Goal: Task Accomplishment & Management: Manage account settings

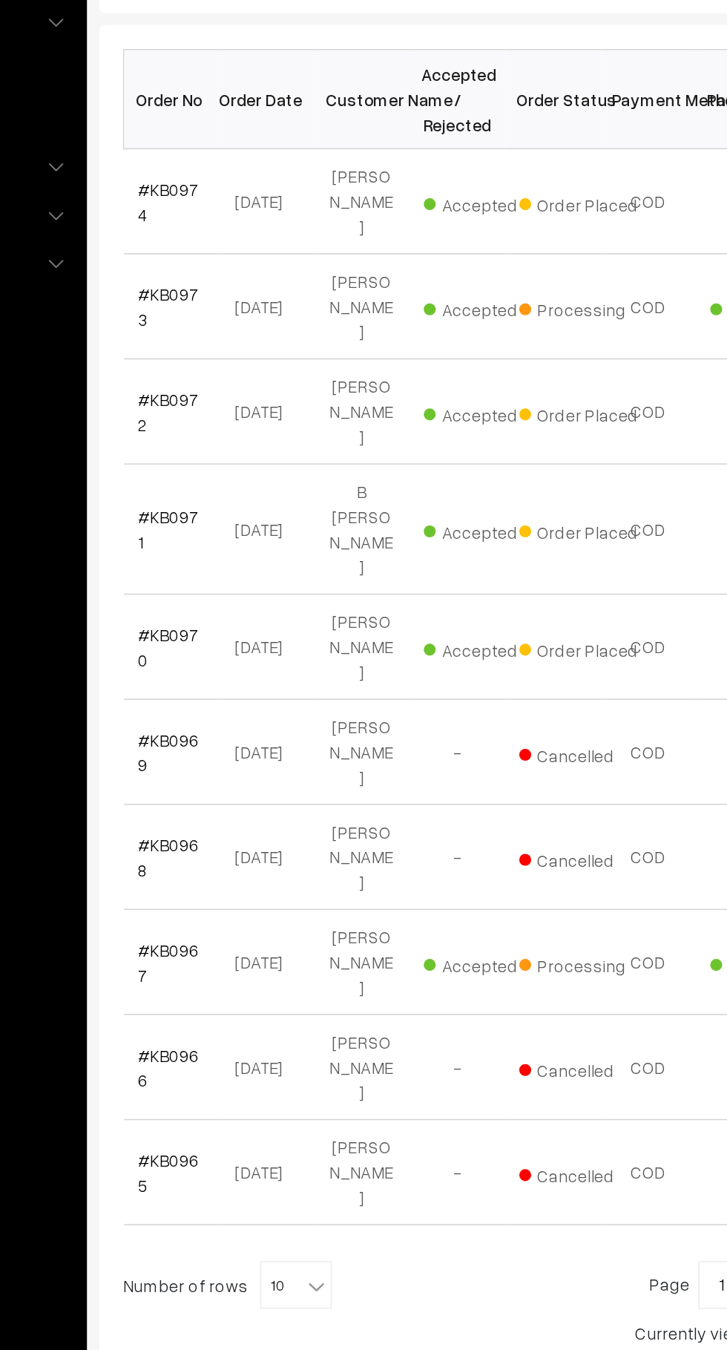
click at [268, 400] on link "#KB0974" at bounding box center [251, 402] width 38 height 28
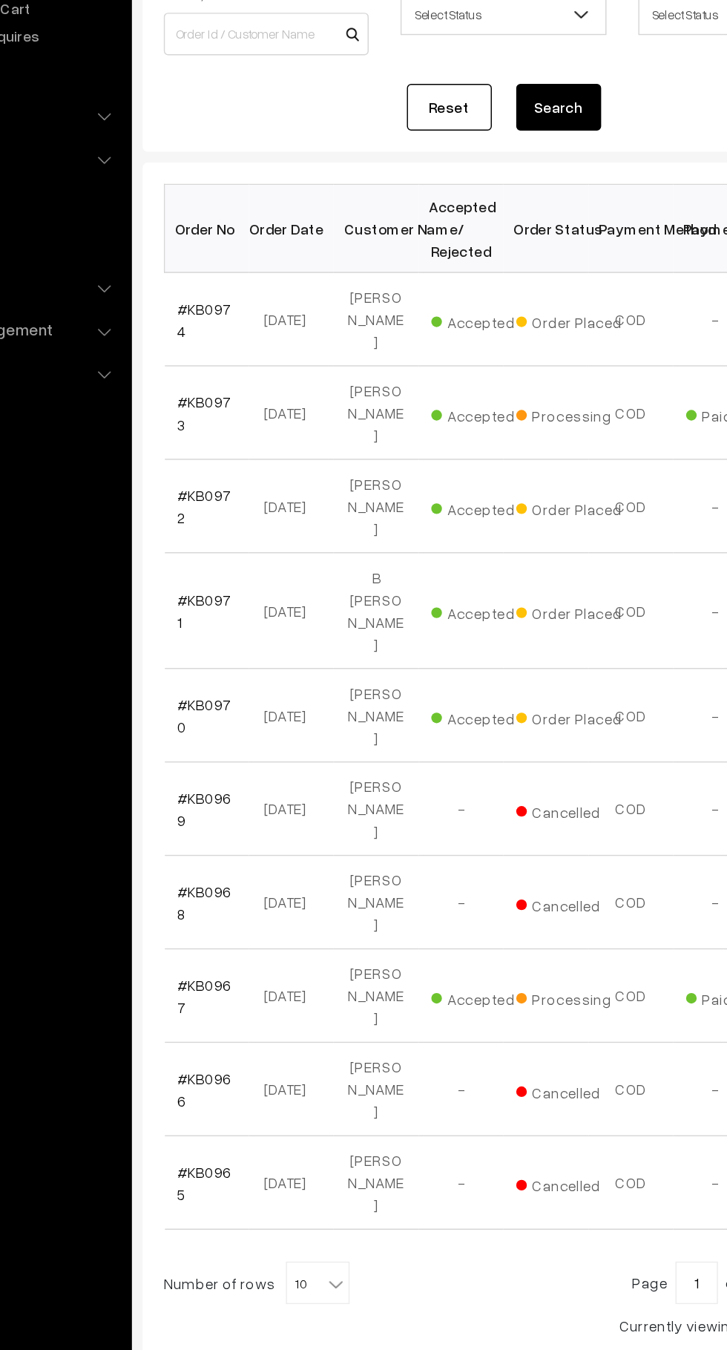
click at [266, 406] on link "#KB0974" at bounding box center [251, 402] width 38 height 28
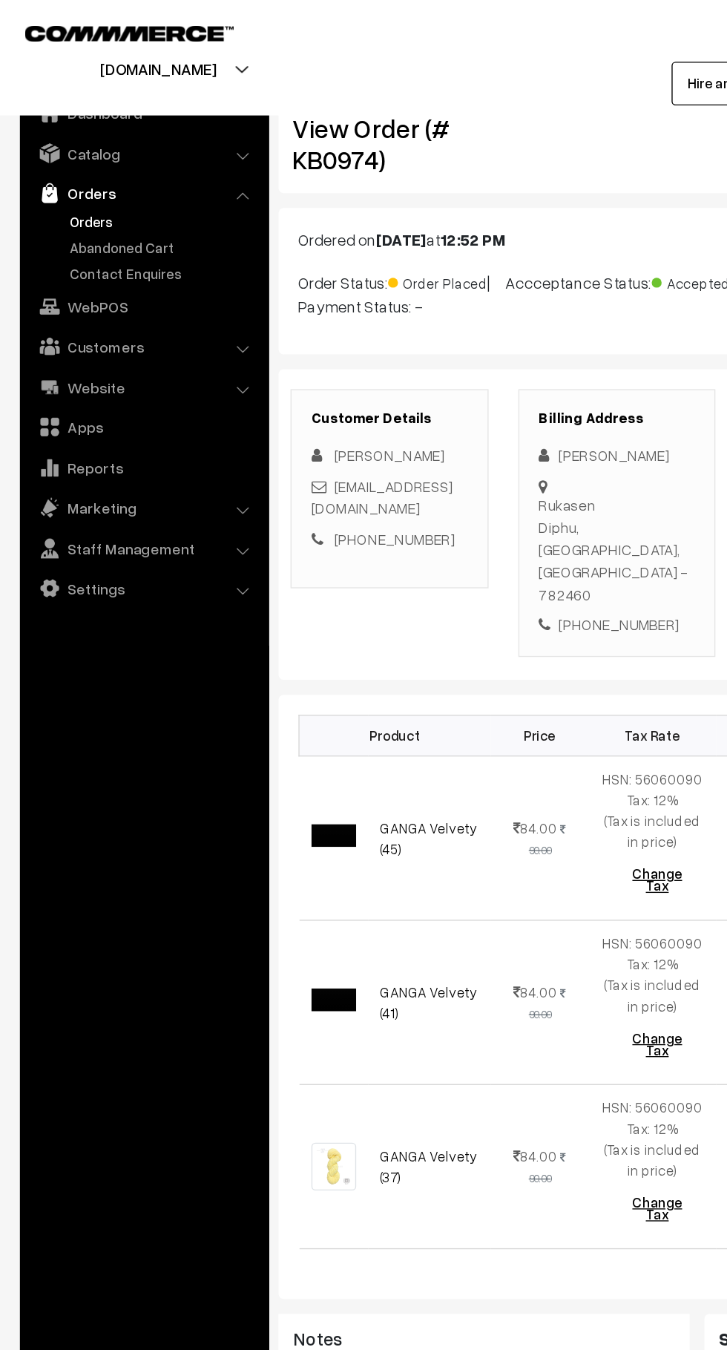
click at [115, 184] on link "Abandoned Cart" at bounding box center [121, 185] width 147 height 16
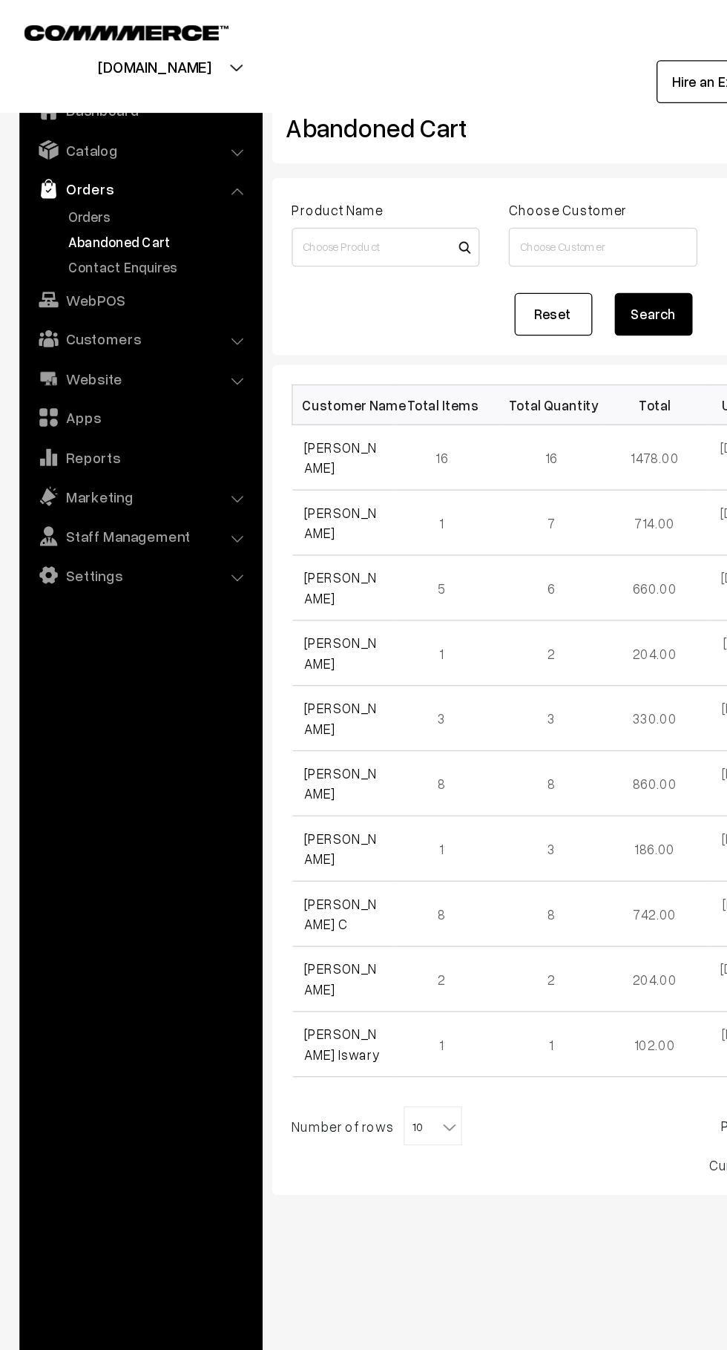
click at [79, 164] on link "Orders" at bounding box center [121, 165] width 147 height 16
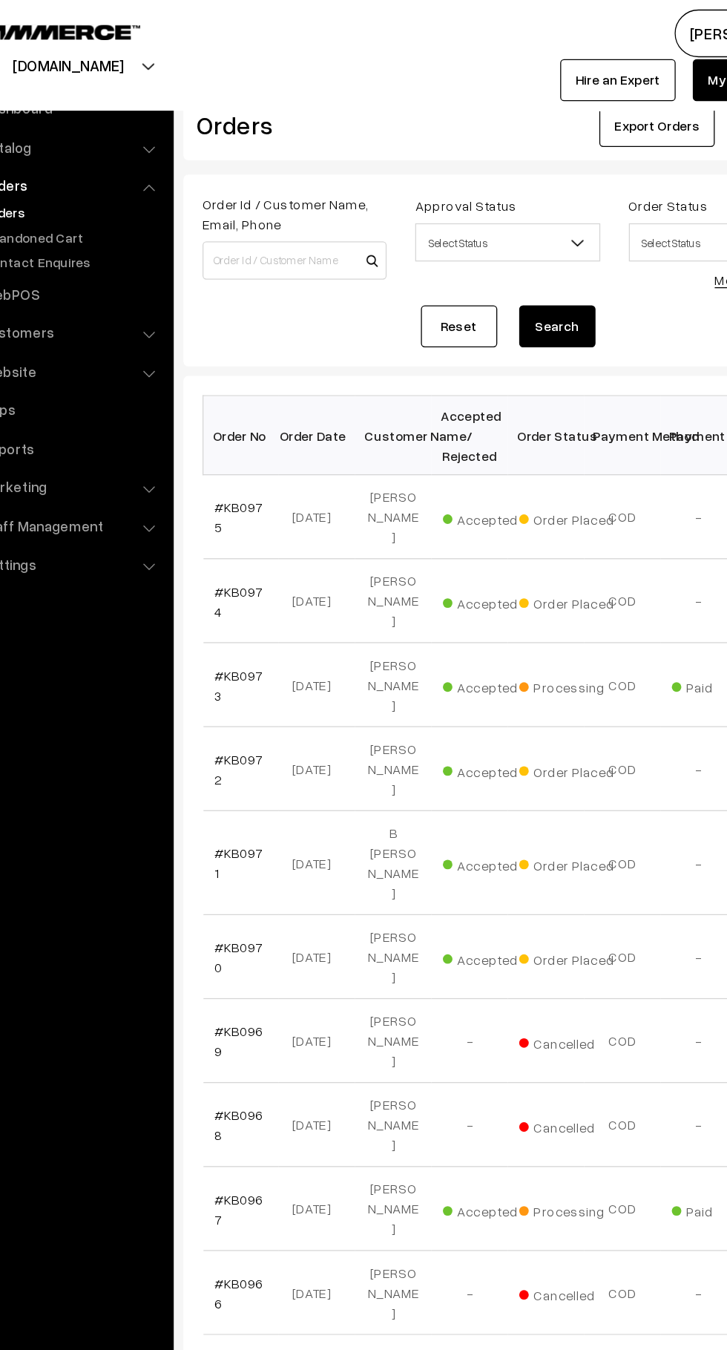
click at [257, 394] on link "#KB0975" at bounding box center [251, 402] width 38 height 28
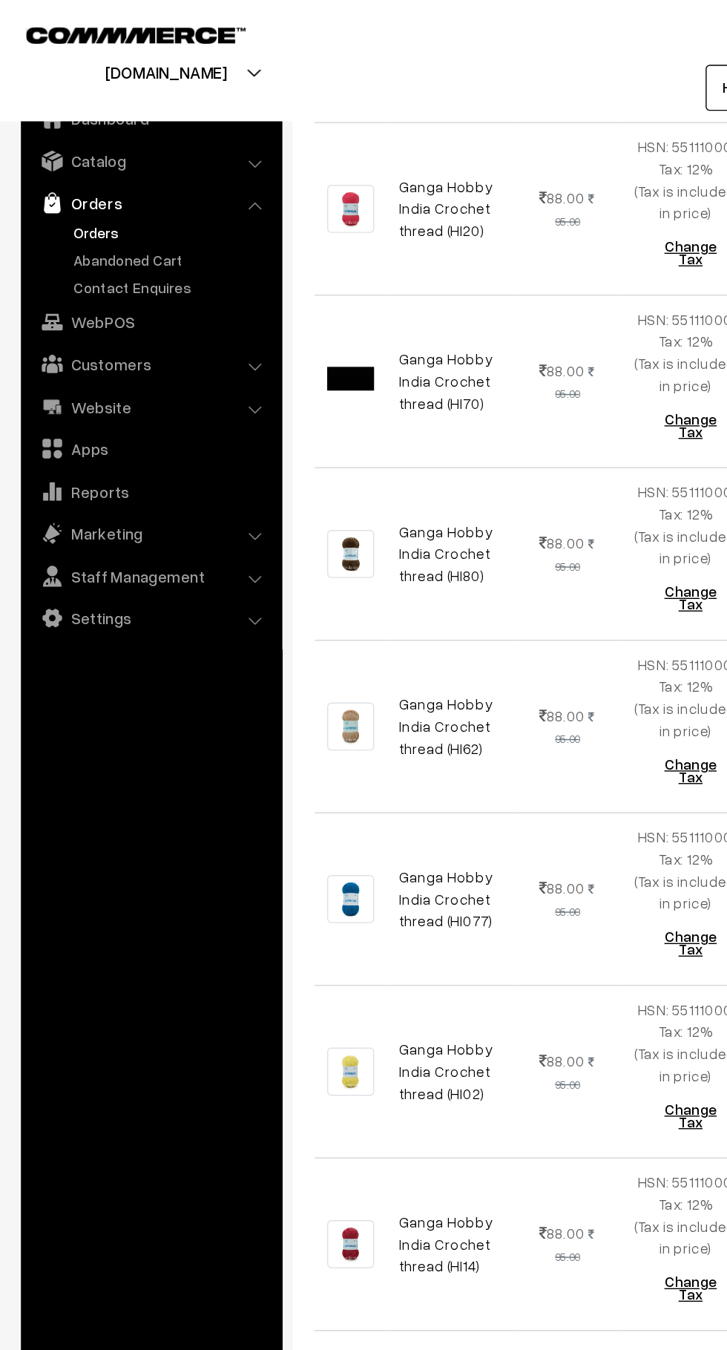
scroll to position [875, 0]
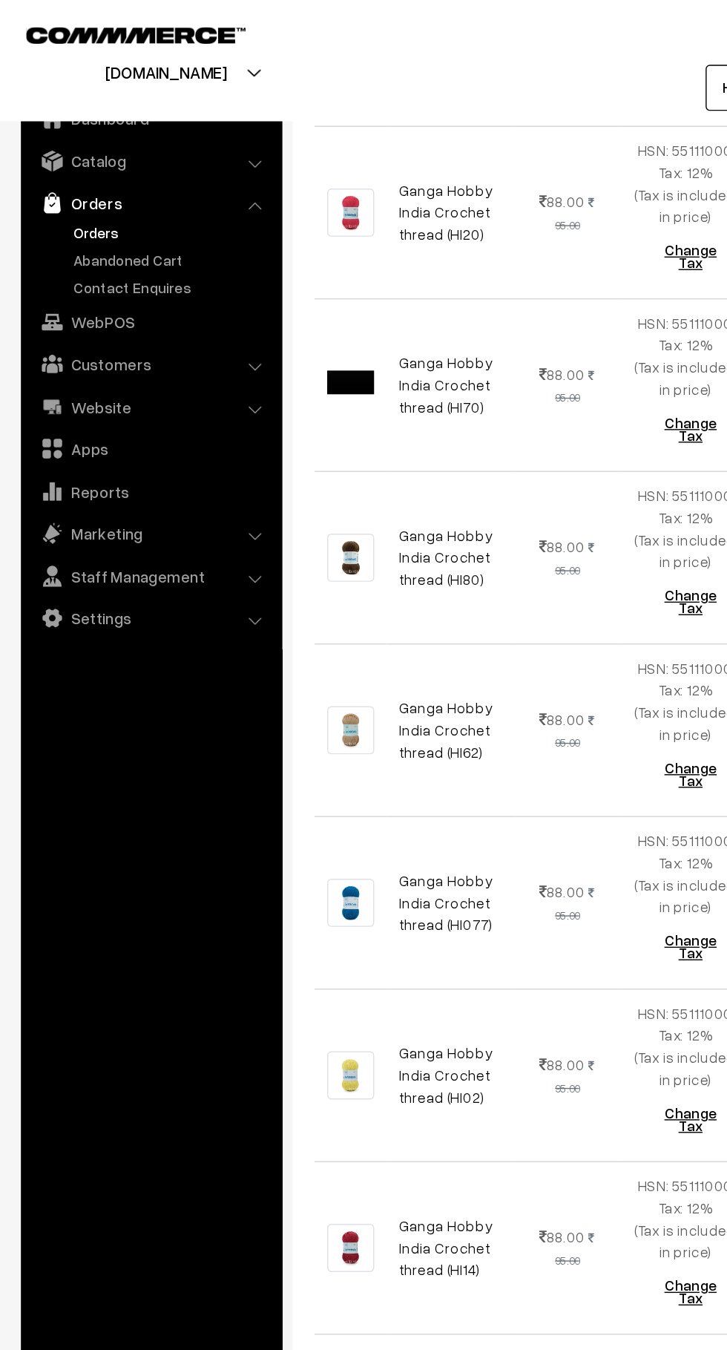
click at [109, 189] on link "Abandoned Cart" at bounding box center [121, 185] width 147 height 16
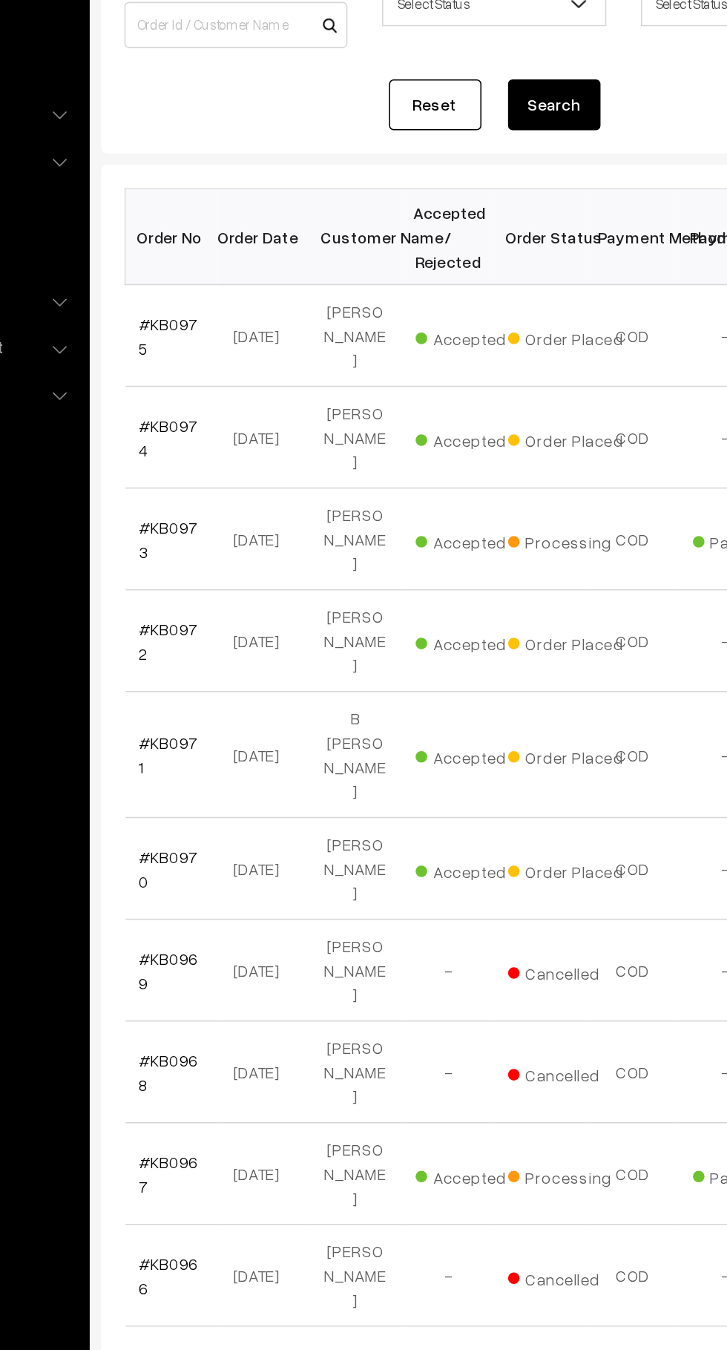
click at [246, 398] on link "#KB0975" at bounding box center [251, 402] width 38 height 28
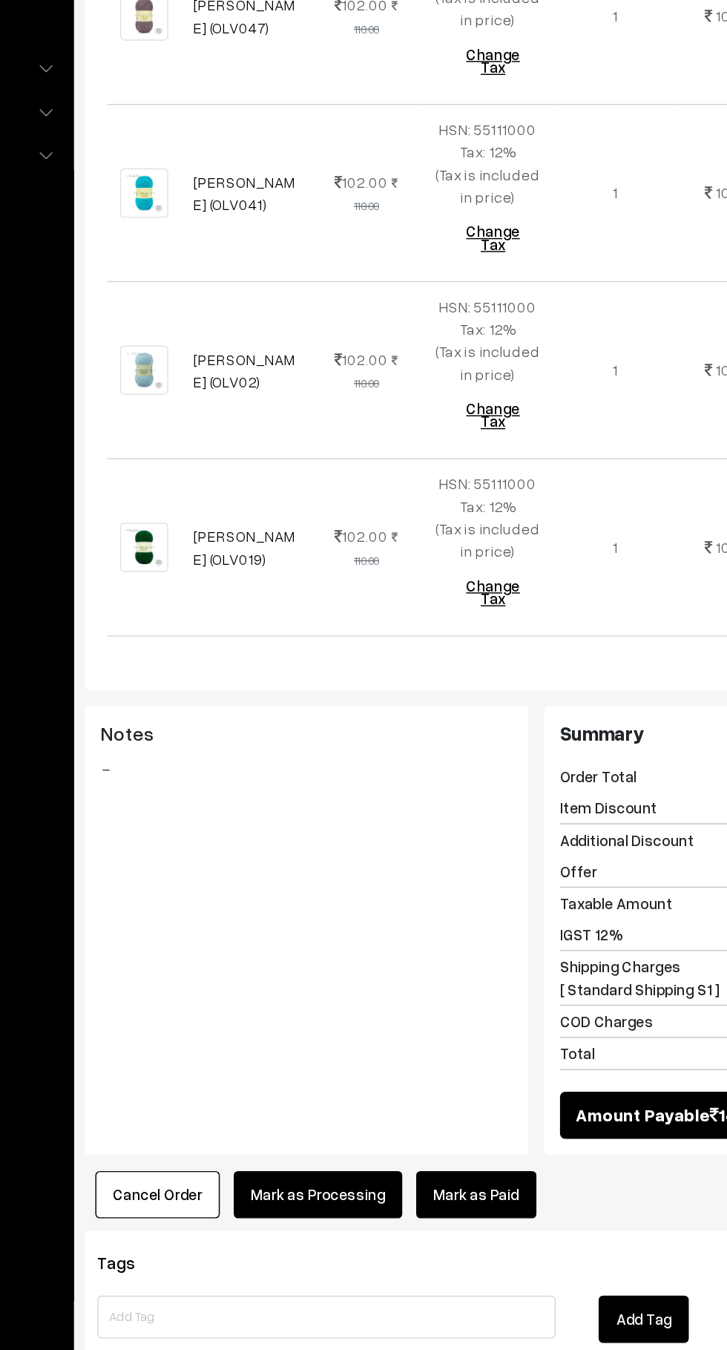
scroll to position [1783, 0]
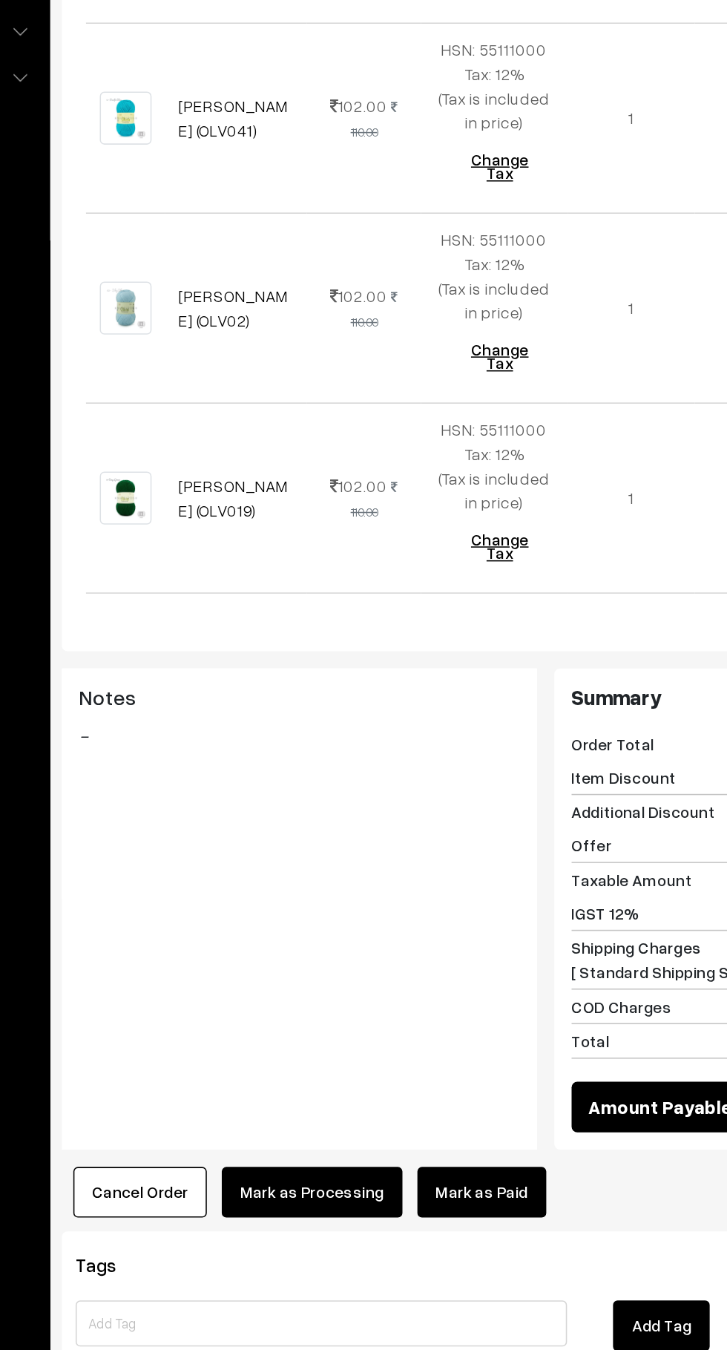
click at [478, 1143] on link "Mark as Paid" at bounding box center [478, 1159] width 83 height 33
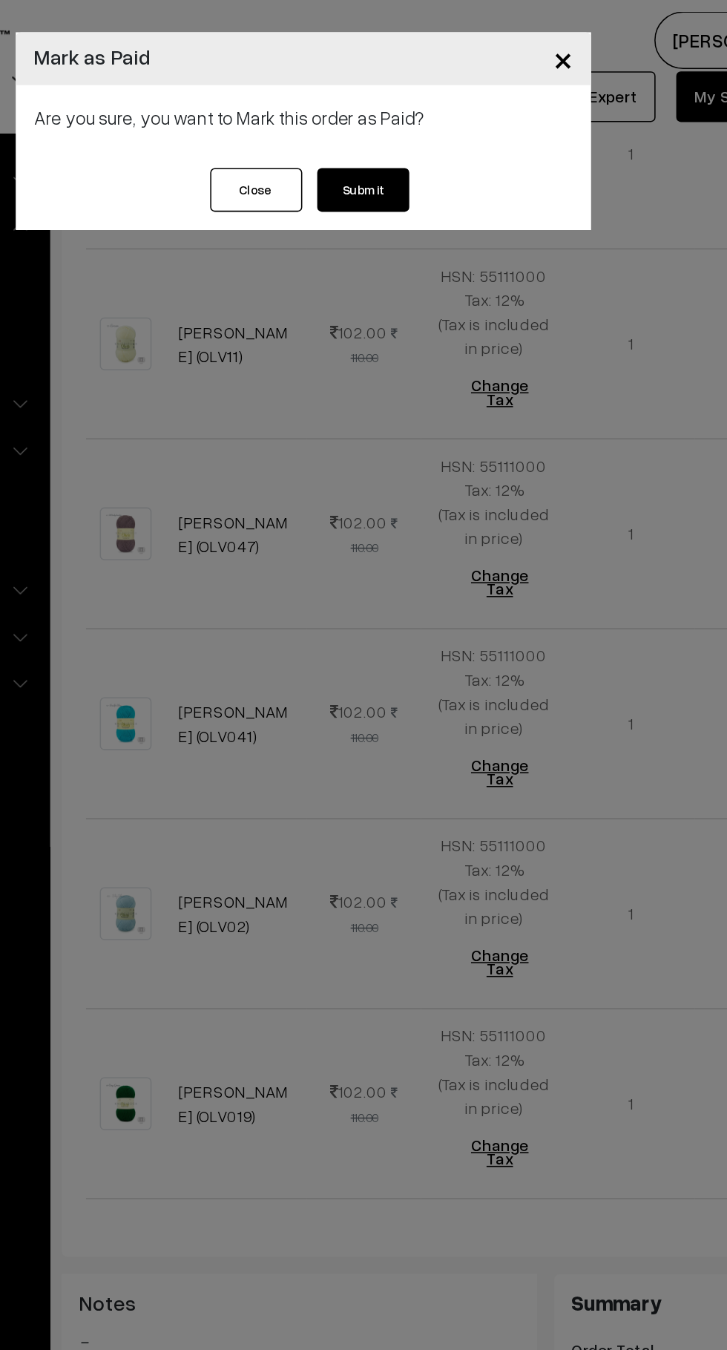
click at [416, 119] on button "Submit" at bounding box center [401, 122] width 59 height 28
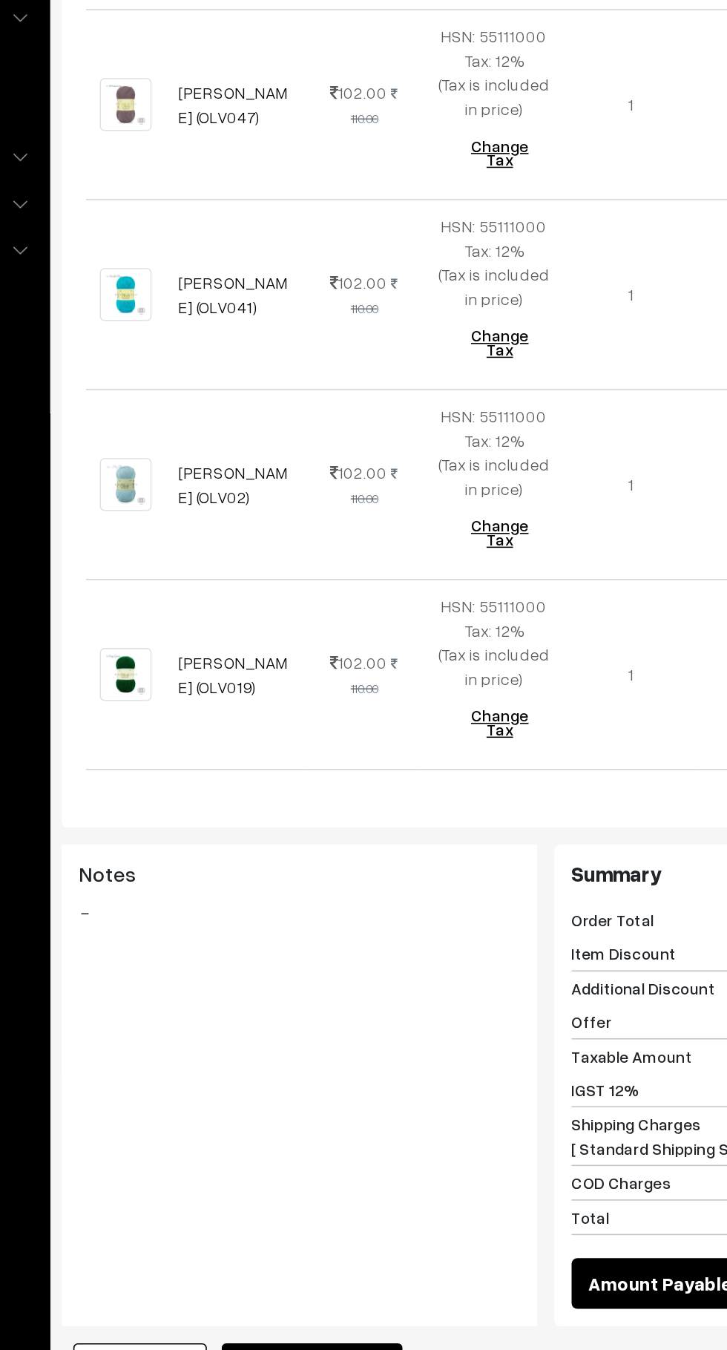
scroll to position [1785, 0]
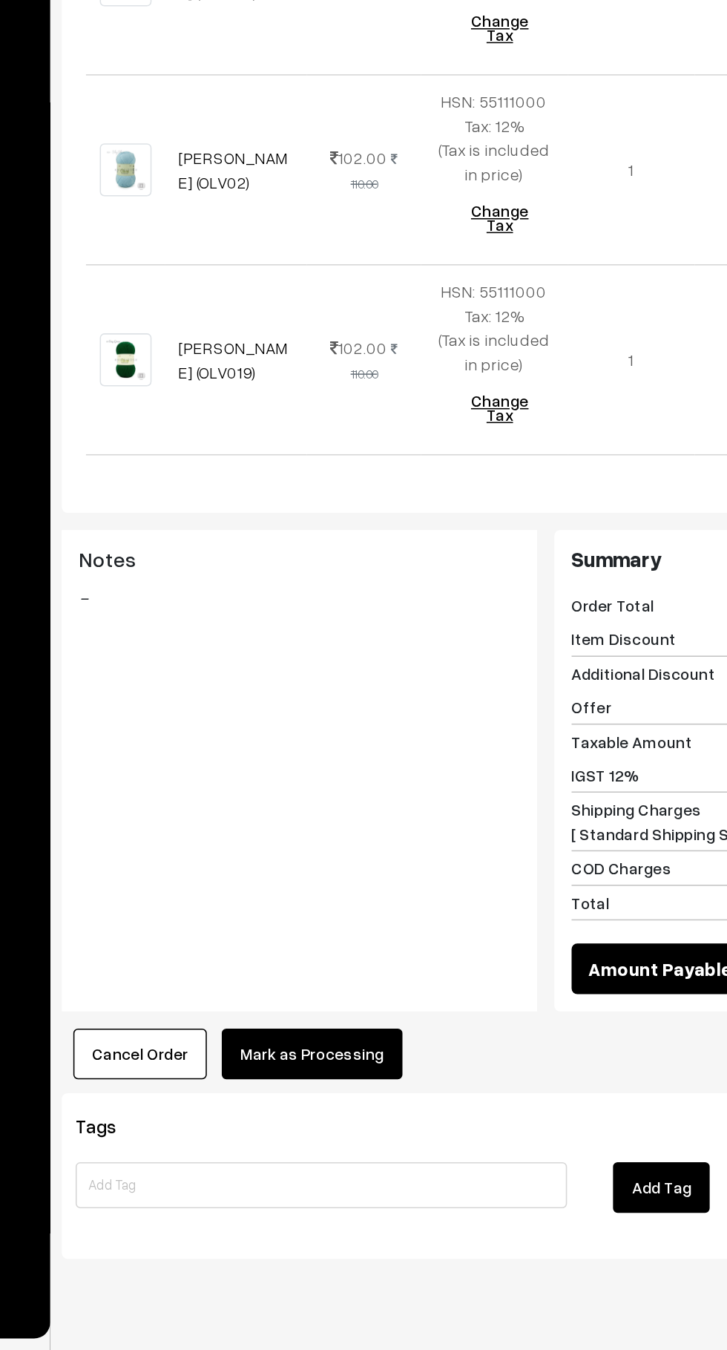
click at [406, 1143] on button "Mark as Processing" at bounding box center [369, 1159] width 116 height 33
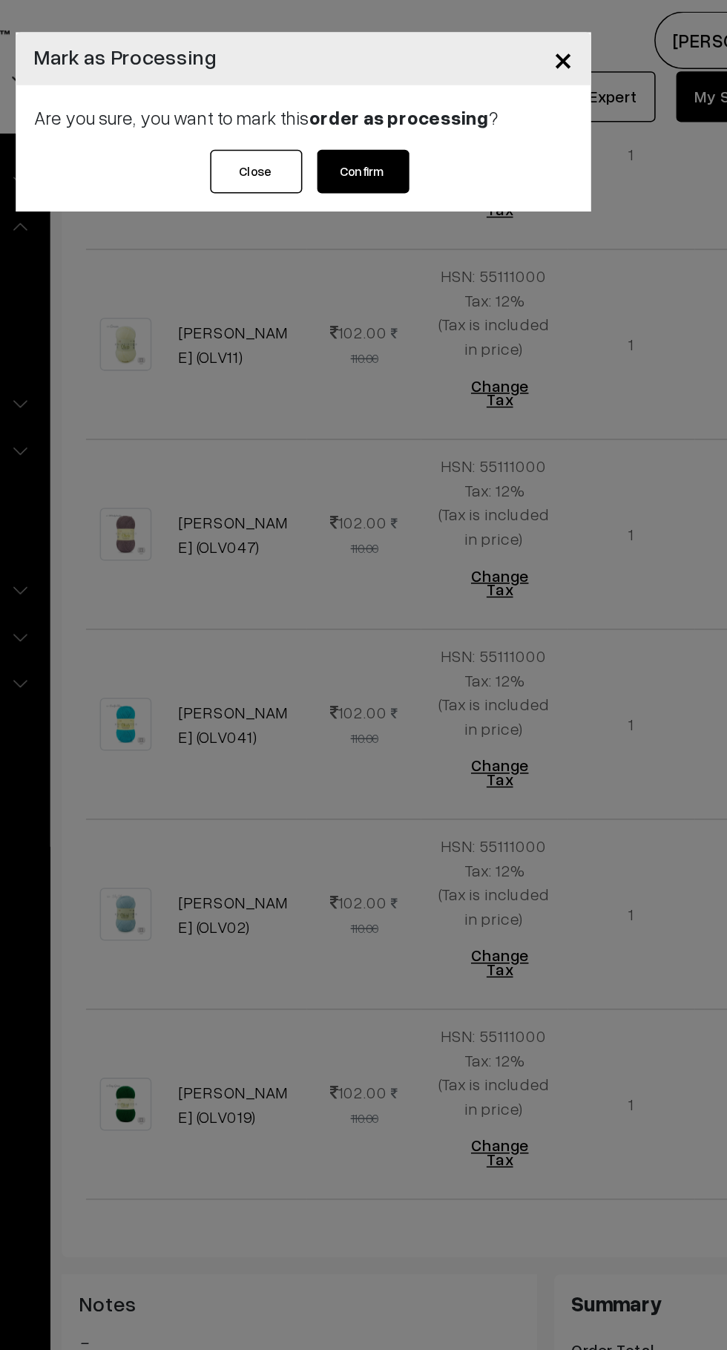
click at [413, 102] on button "Confirm" at bounding box center [401, 110] width 59 height 28
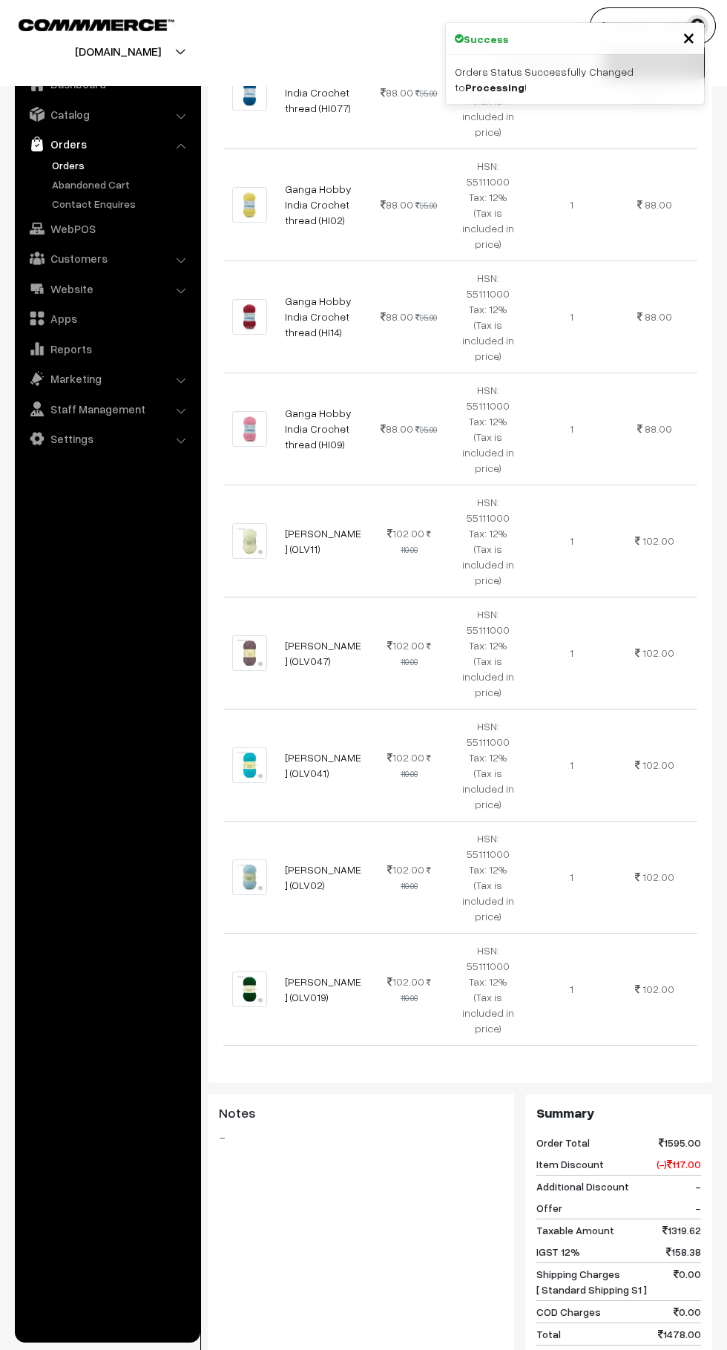
scroll to position [1370, 0]
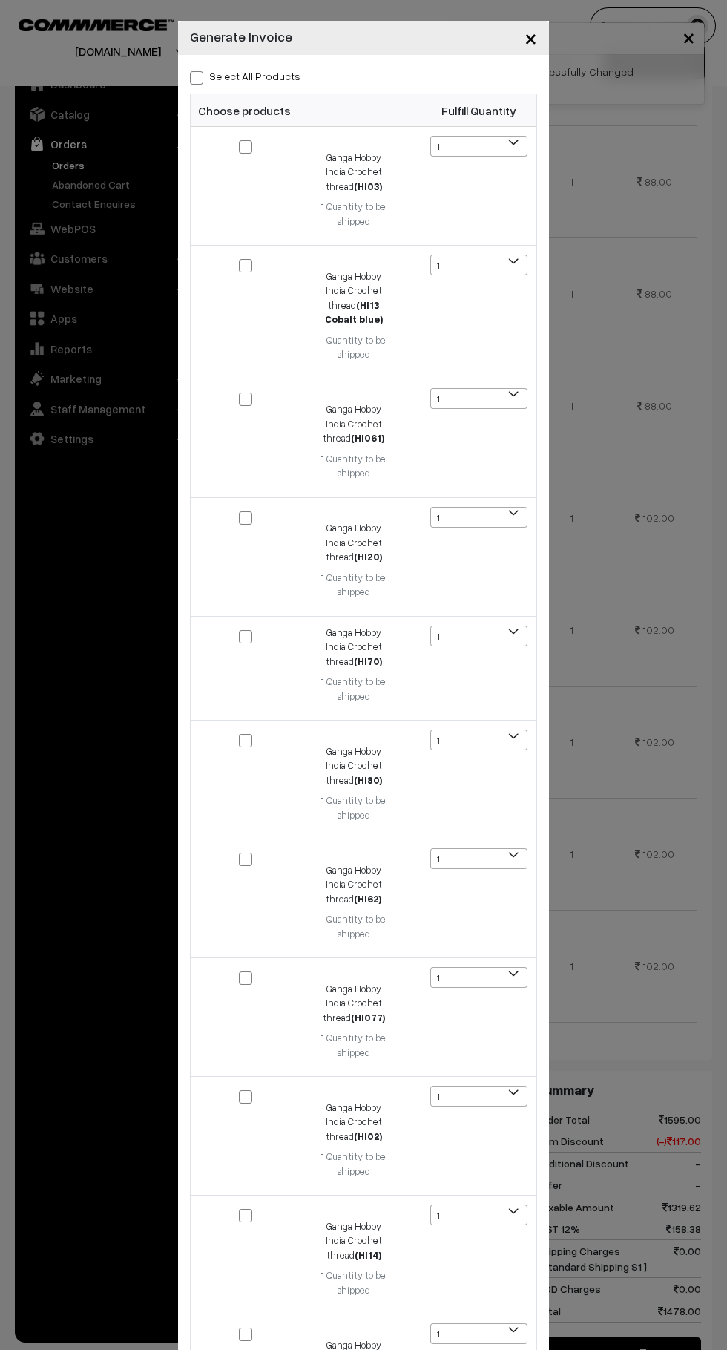
click at [196, 75] on span at bounding box center [196, 77] width 13 height 13
click at [196, 75] on input "Select All Products" at bounding box center [195, 75] width 10 height 10
checkbox input "true"
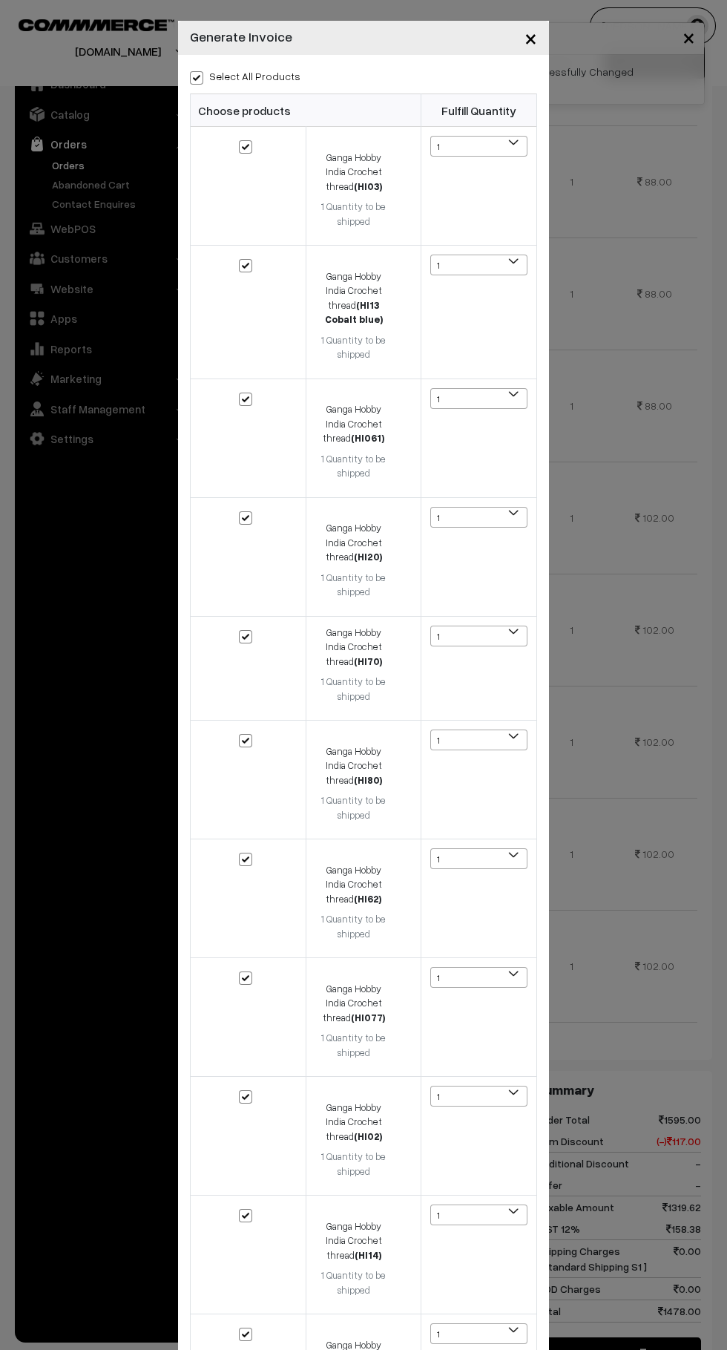
checkbox input "true"
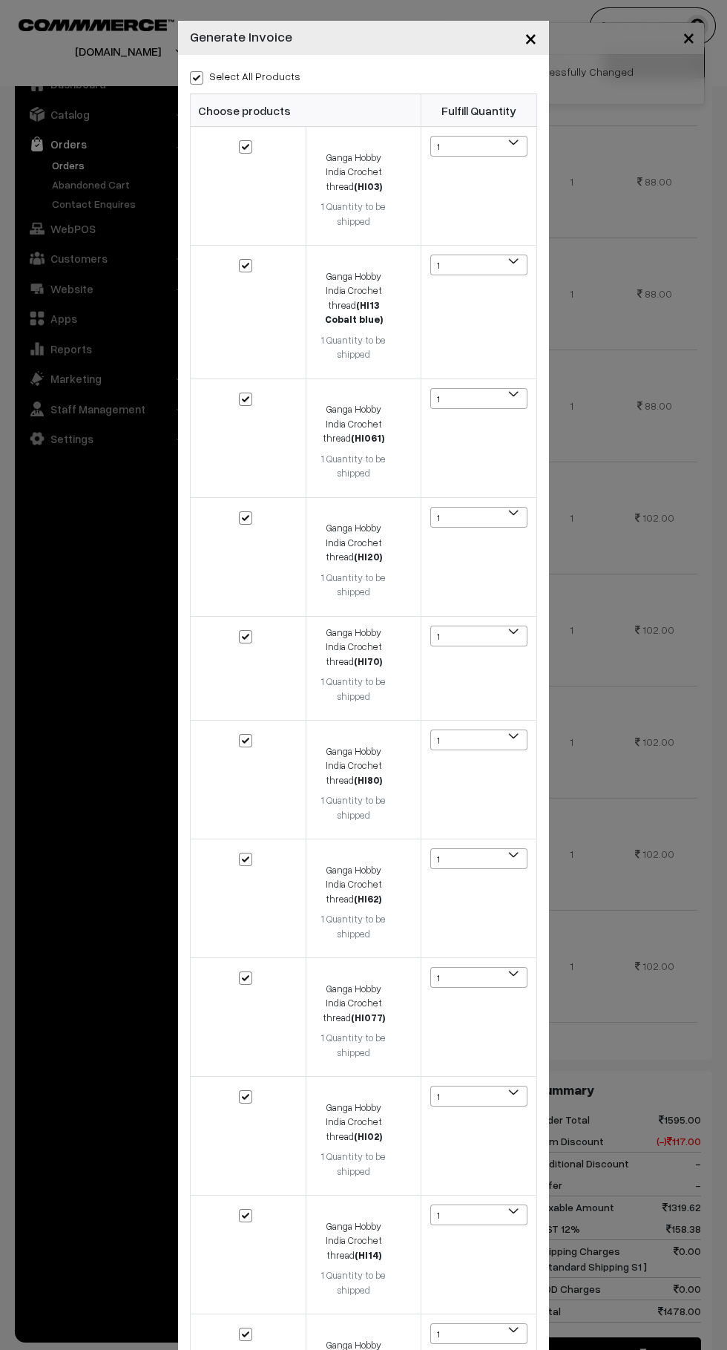
checkbox input "true"
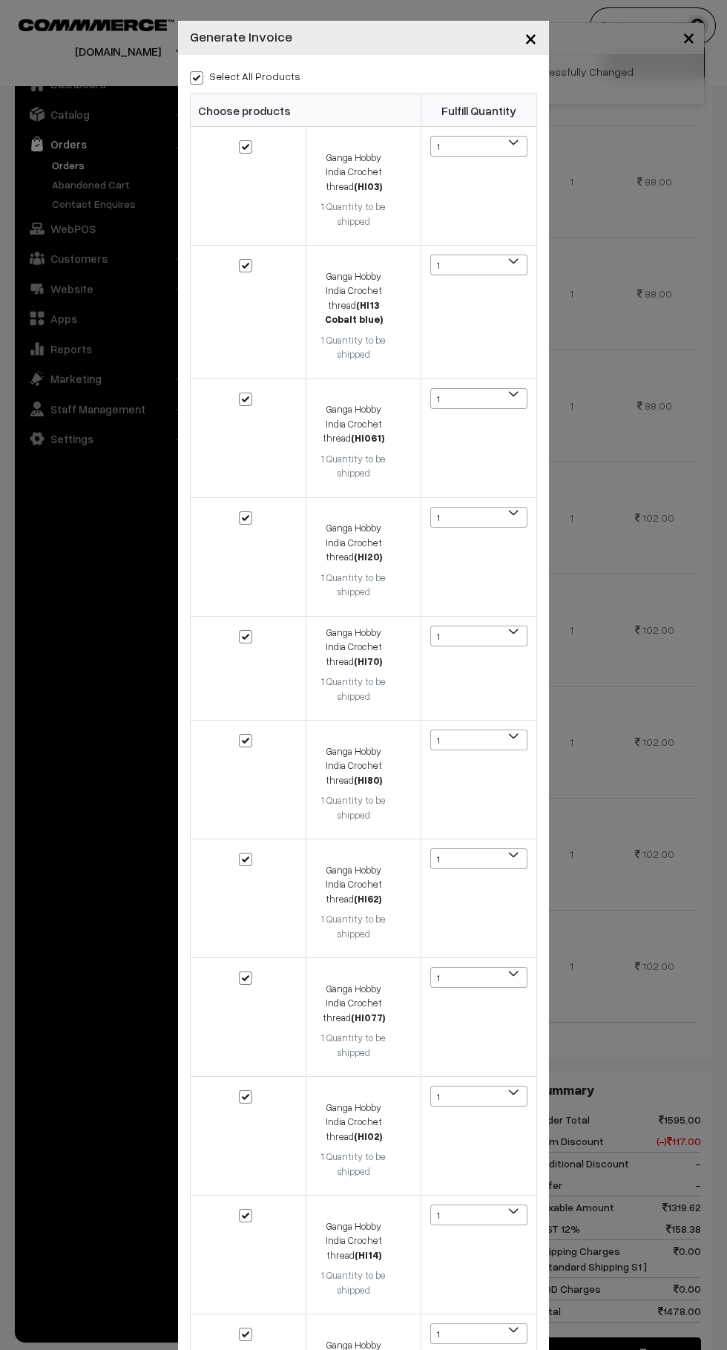
checkbox input "true"
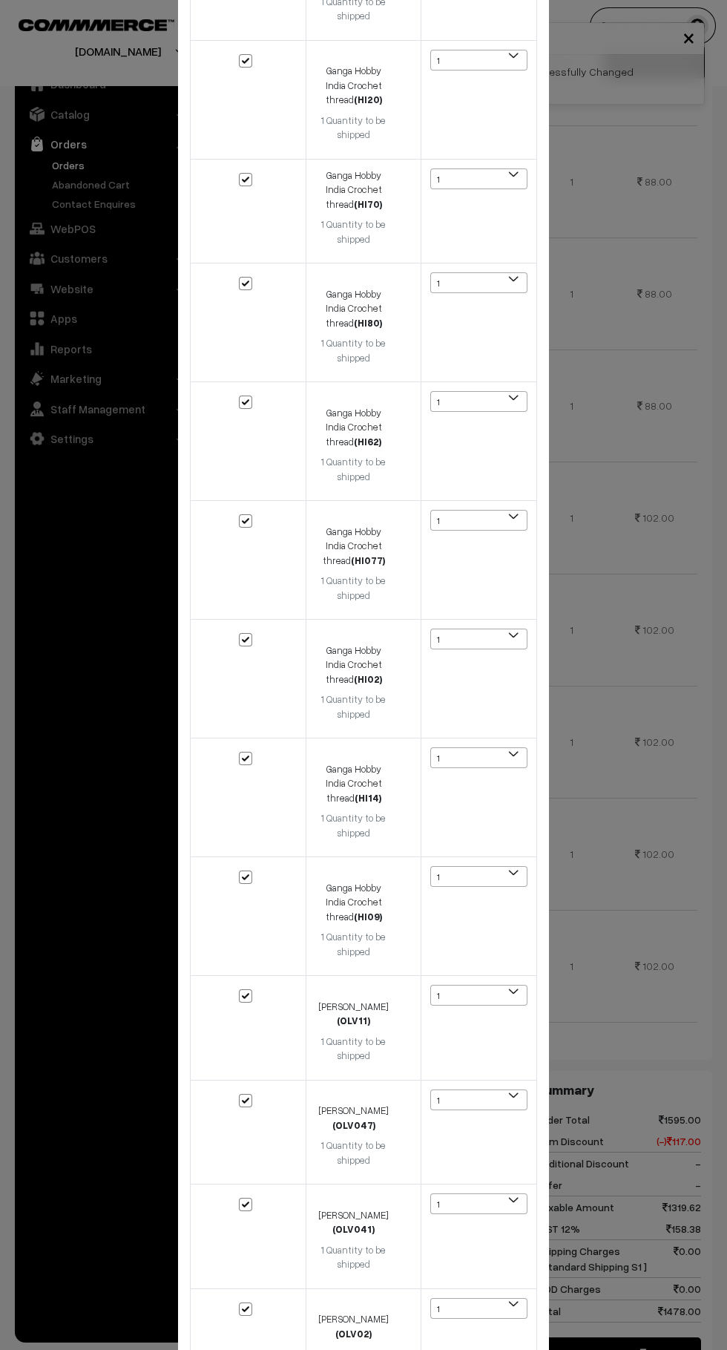
scroll to position [701, 0]
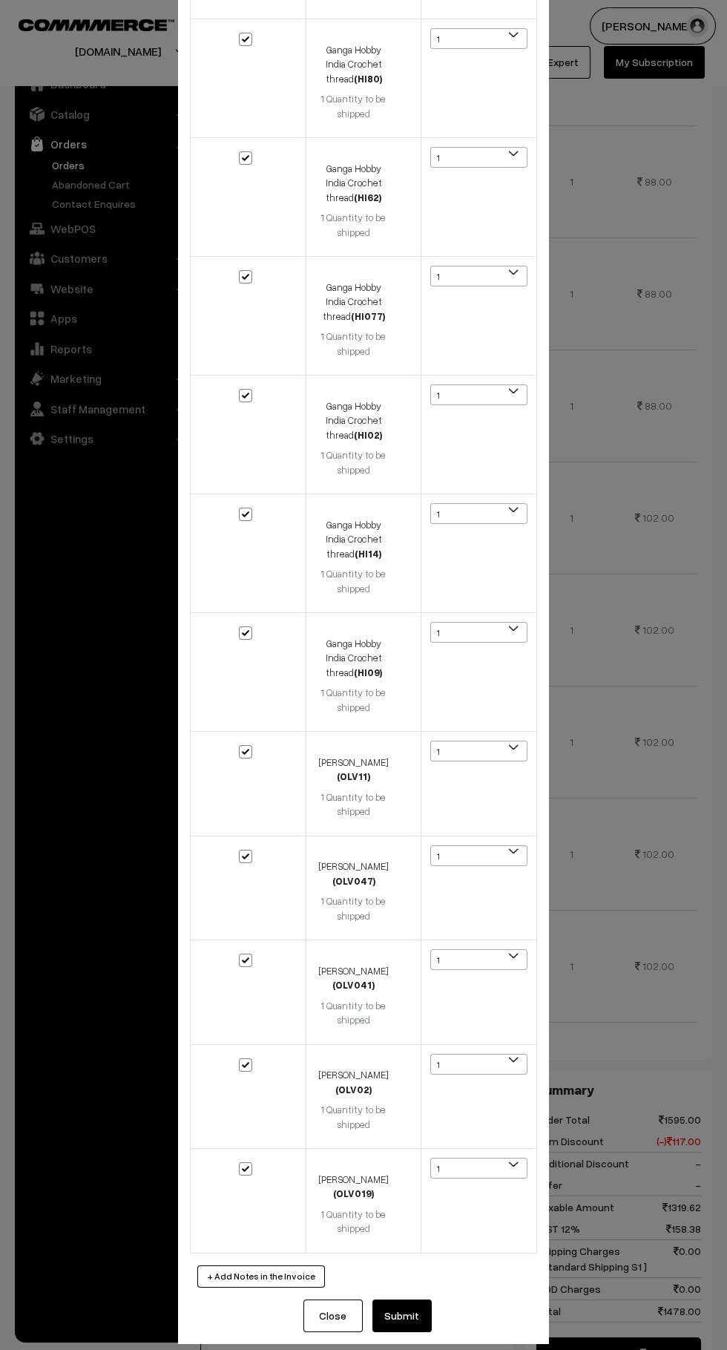
click at [430, 1299] on button "Submit" at bounding box center [401, 1315] width 59 height 33
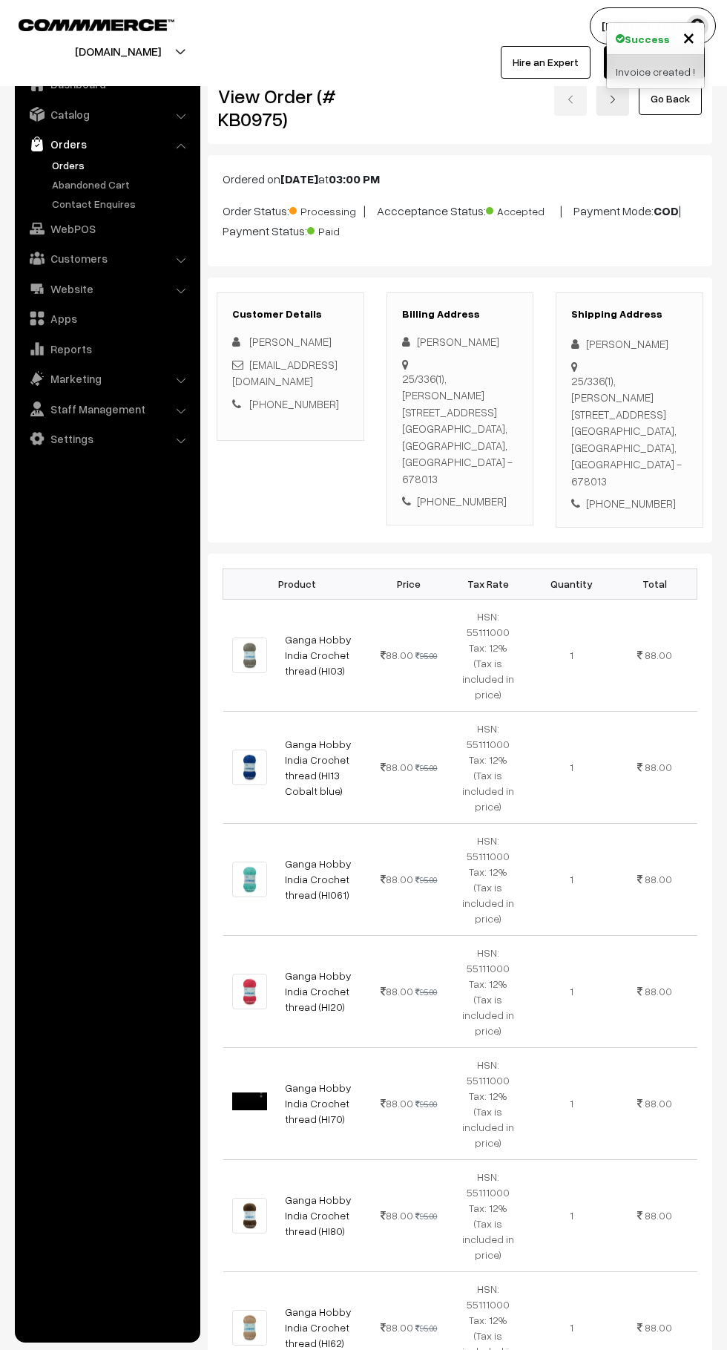
scroll to position [1370, 0]
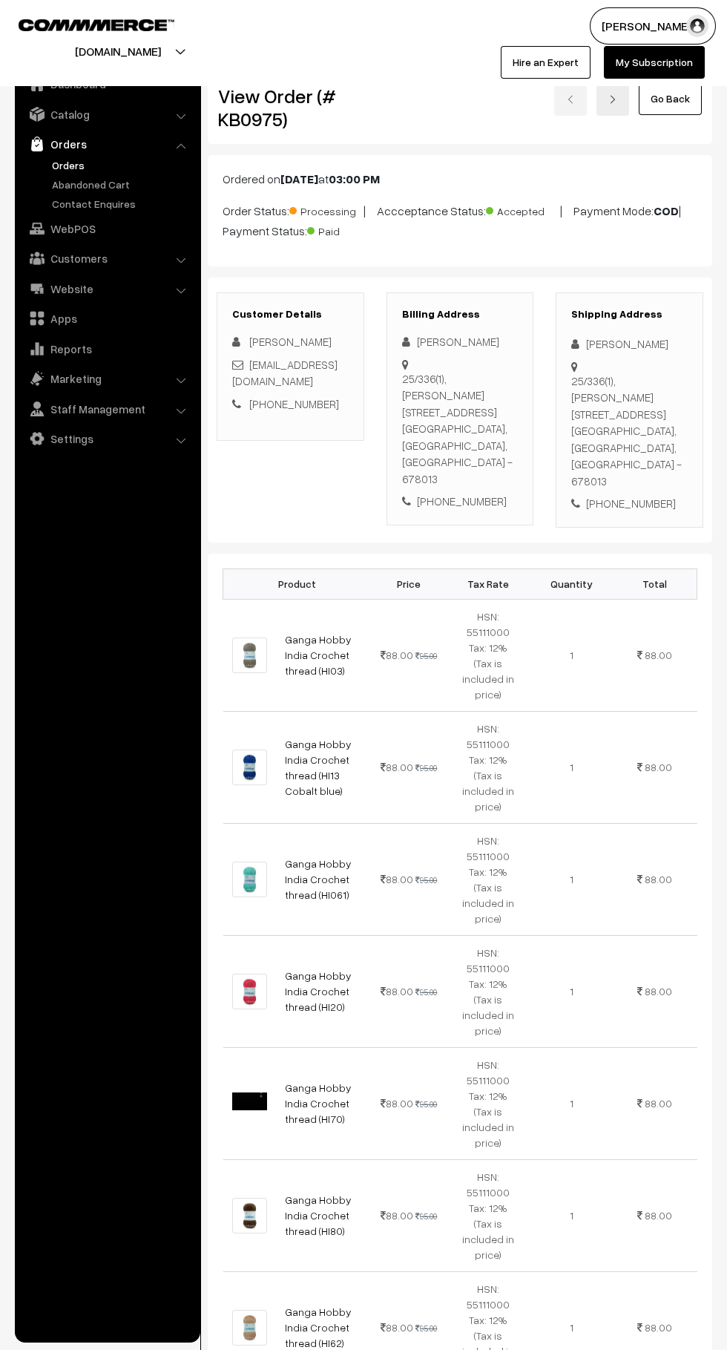
click at [76, 162] on link "Orders" at bounding box center [121, 165] width 147 height 16
